Goal: Task Accomplishment & Management: Use online tool/utility

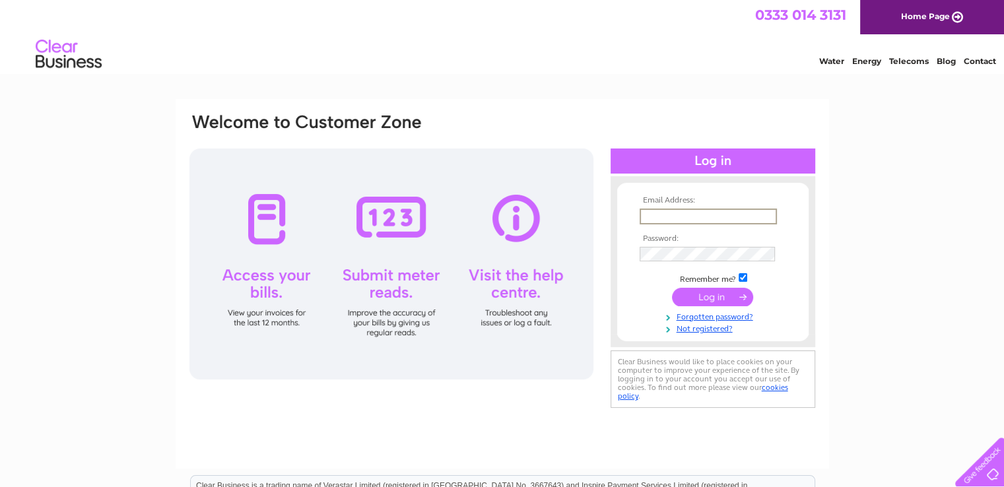
click at [770, 210] on input "text" at bounding box center [707, 216] width 137 height 16
type input "dengxiaofang97@gmail.com"
click at [672, 287] on input "submit" at bounding box center [712, 296] width 81 height 18
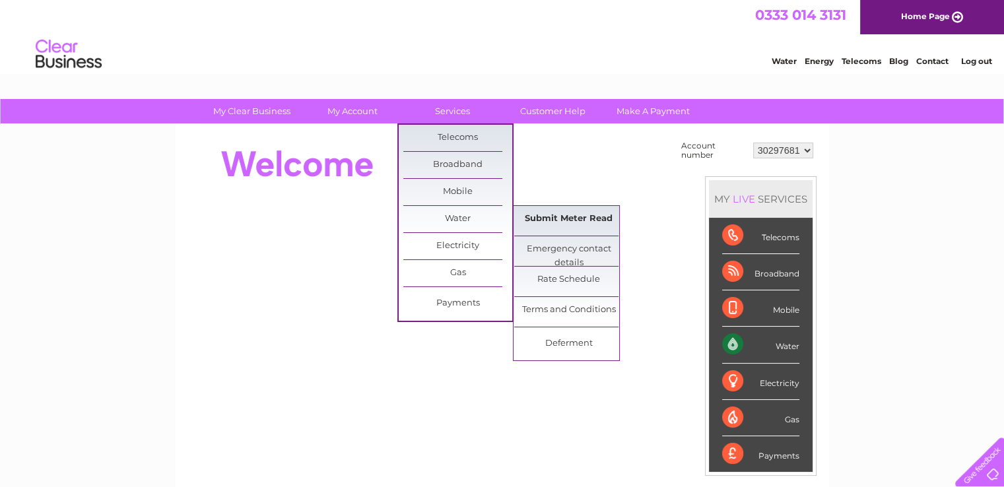
click at [549, 216] on link "Submit Meter Read" at bounding box center [568, 219] width 109 height 26
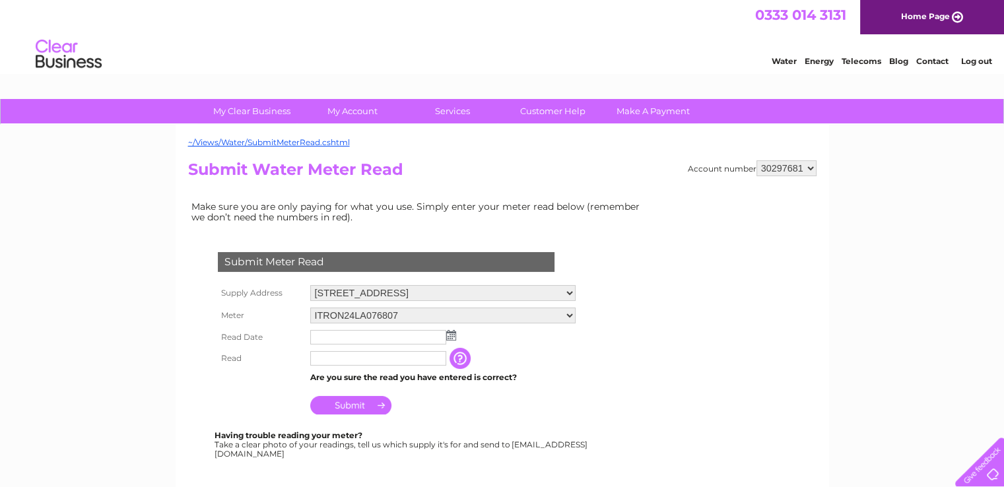
click at [368, 335] on input "text" at bounding box center [378, 337] width 136 height 15
click at [451, 333] on img at bounding box center [452, 336] width 10 height 11
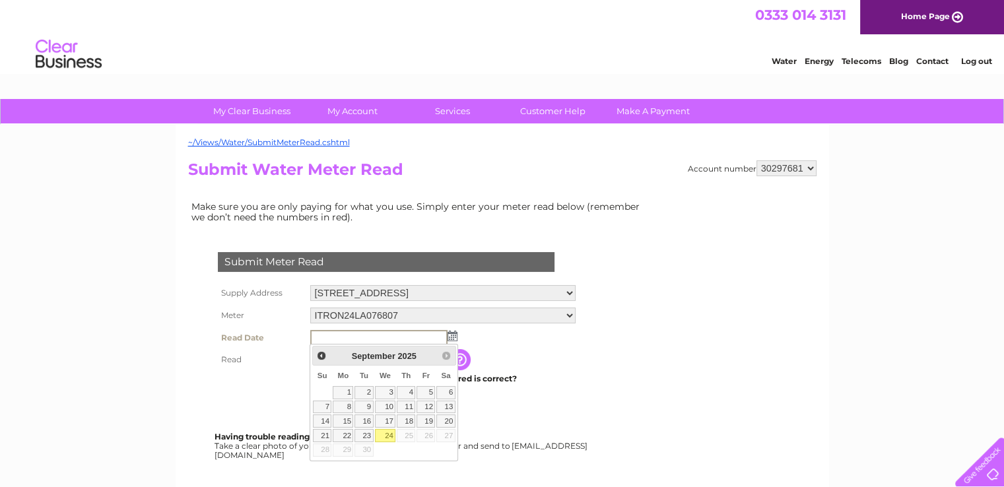
click at [385, 436] on link "24" at bounding box center [385, 435] width 21 height 13
type input "2025/09/24"
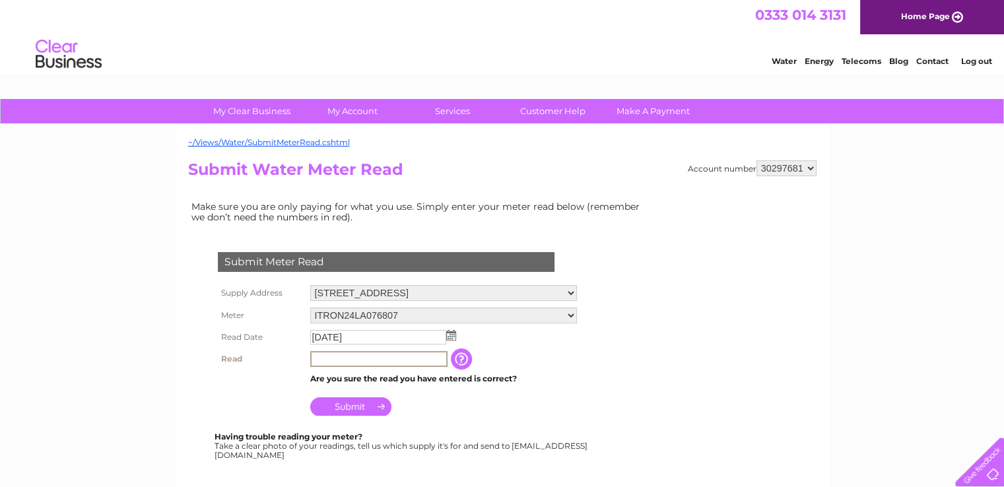
click at [359, 360] on input "text" at bounding box center [378, 359] width 137 height 16
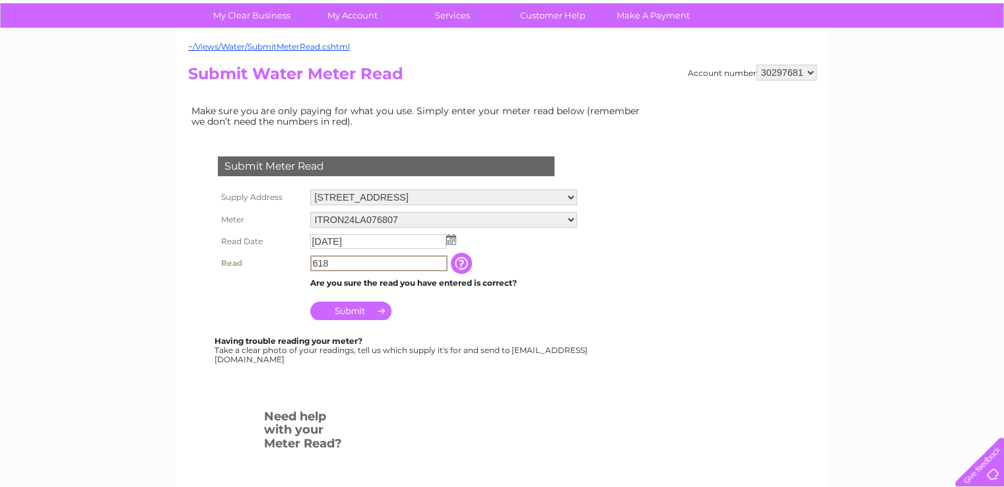
scroll to position [132, 0]
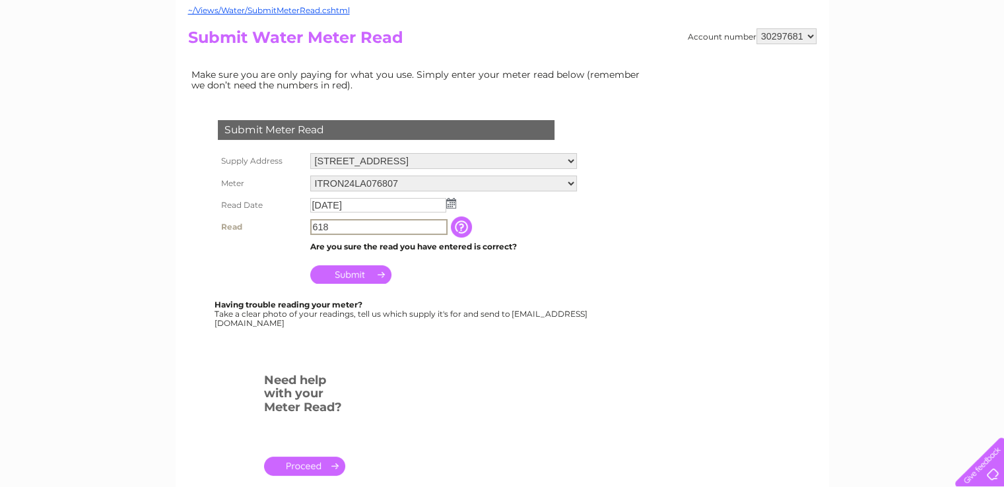
type input "618"
click at [340, 278] on input "Submit" at bounding box center [350, 274] width 81 height 18
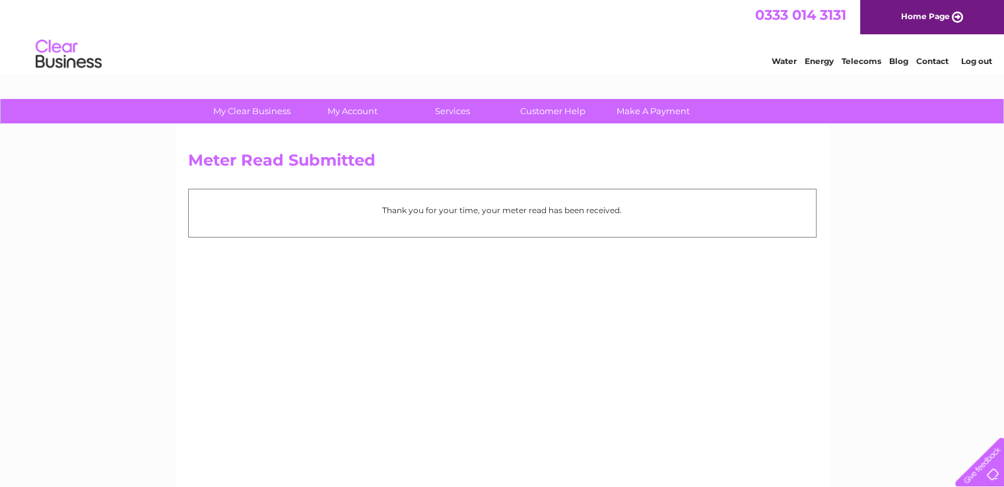
click at [980, 62] on link "Log out" at bounding box center [975, 61] width 31 height 10
